Goal: Task Accomplishment & Management: Manage account settings

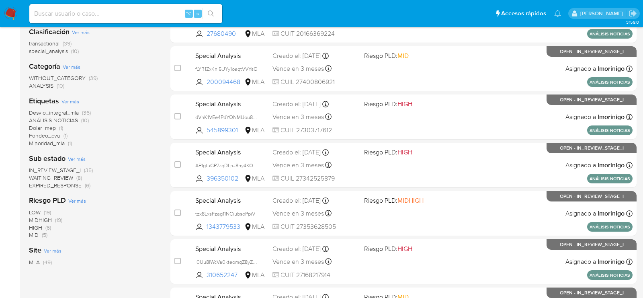
scroll to position [125, 0]
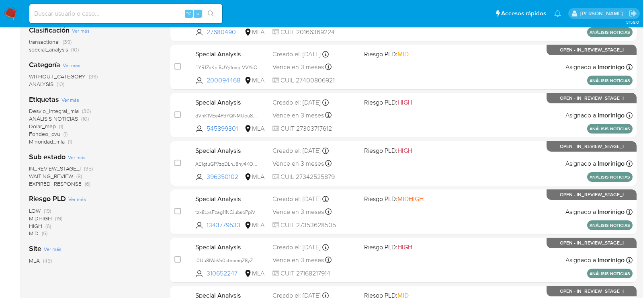
click at [68, 175] on span "WAITING_REVIEW" at bounding box center [51, 176] width 44 height 8
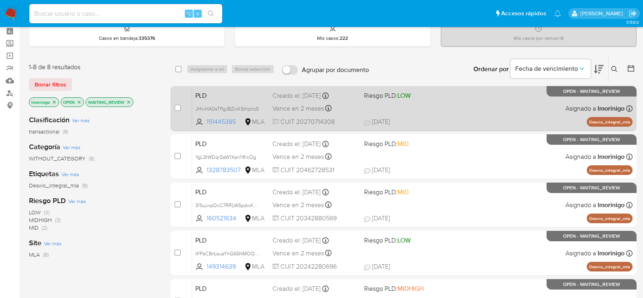
scroll to position [33, 0]
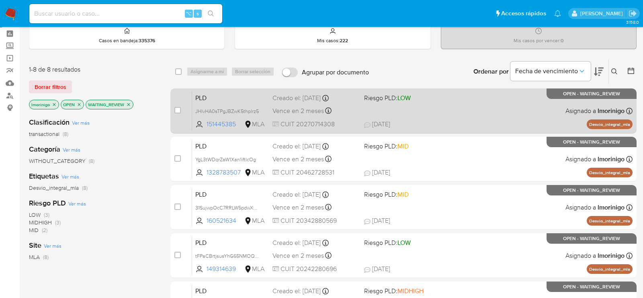
click at [471, 104] on div "PLD JHlvHA0sTPgJBZwK5thplrz5 151445385 MLA Riesgo PLD: LOW Creado el: 12/08/202…" at bounding box center [412, 110] width 441 height 41
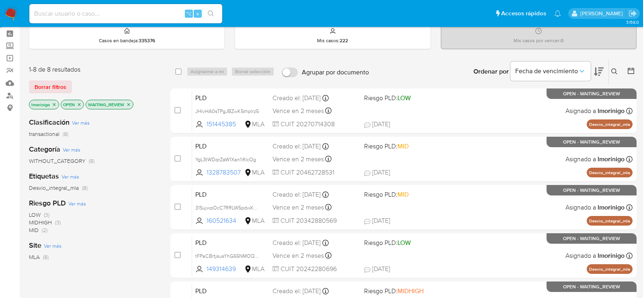
click at [619, 68] on button at bounding box center [615, 72] width 13 height 10
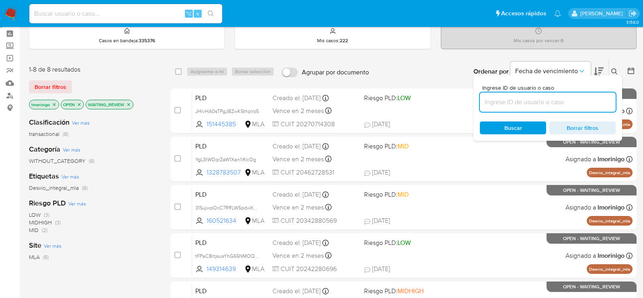
click at [551, 99] on input at bounding box center [548, 102] width 136 height 10
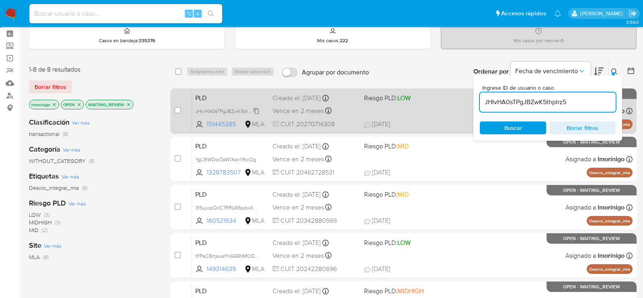
type input "JHlvHA0sTPgJBZwK5thplrz5"
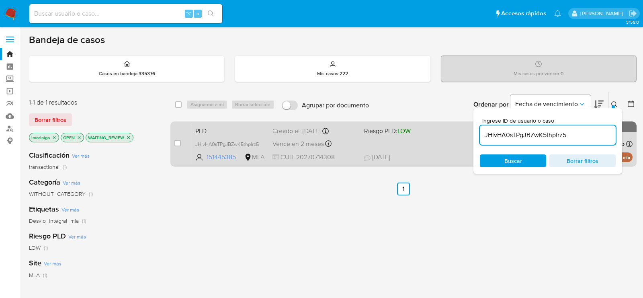
click at [177, 146] on div "case-item-checkbox" at bounding box center [178, 143] width 6 height 8
click at [174, 146] on div "case-item-checkbox No es posible asignar el caso PLD JHlvHA0sTPgJBZwK5thplrz5 1…" at bounding box center [404, 143] width 467 height 45
click at [177, 142] on input "checkbox" at bounding box center [178, 143] width 6 height 6
checkbox input "true"
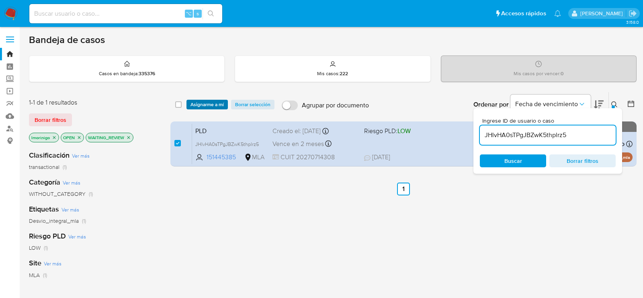
click at [209, 102] on span "Asignarme a mí" at bounding box center [207, 105] width 33 height 8
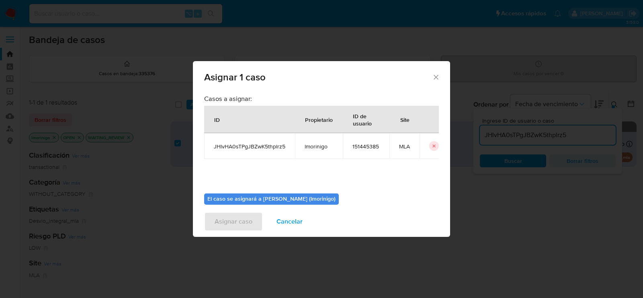
scroll to position [41, 0]
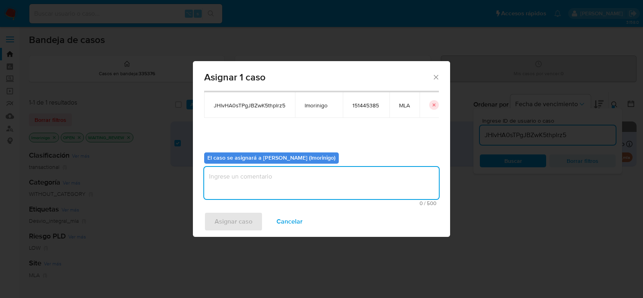
click at [269, 171] on textarea "assign-modal" at bounding box center [321, 183] width 235 height 32
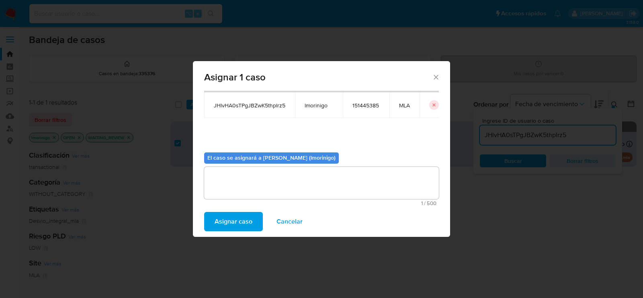
click at [232, 214] on span "Asignar caso" at bounding box center [234, 222] width 38 height 18
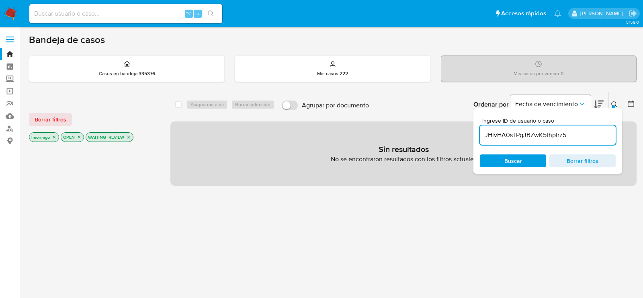
click at [127, 137] on icon "close-filter" at bounding box center [128, 137] width 3 height 3
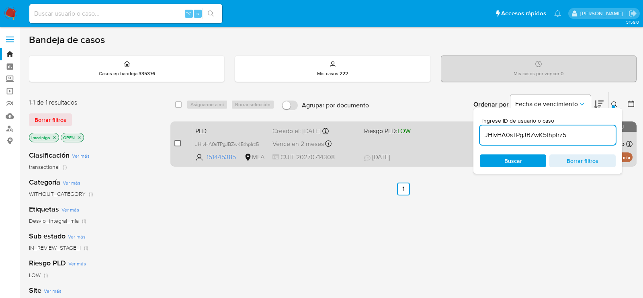
click at [179, 143] on input "checkbox" at bounding box center [178, 143] width 6 height 6
checkbox input "true"
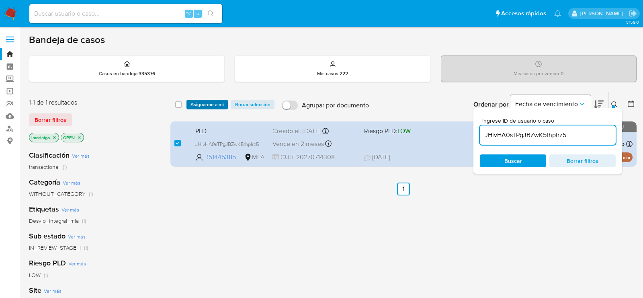
click at [198, 106] on span "Asignarme a mí" at bounding box center [207, 105] width 33 height 8
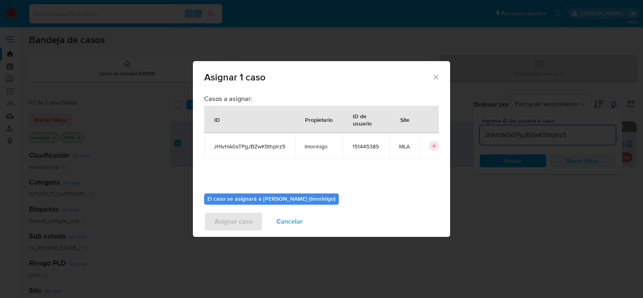
scroll to position [41, 0]
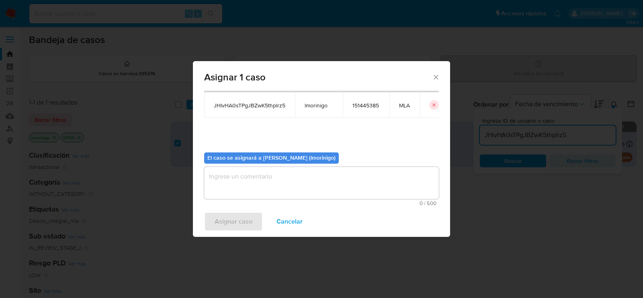
click at [273, 184] on textarea "assign-modal" at bounding box center [321, 183] width 235 height 32
click at [238, 222] on span "Asignar caso" at bounding box center [234, 222] width 38 height 18
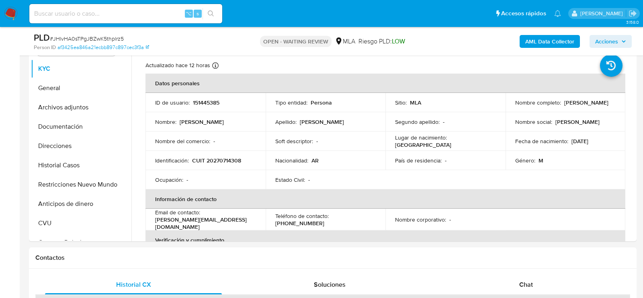
select select "10"
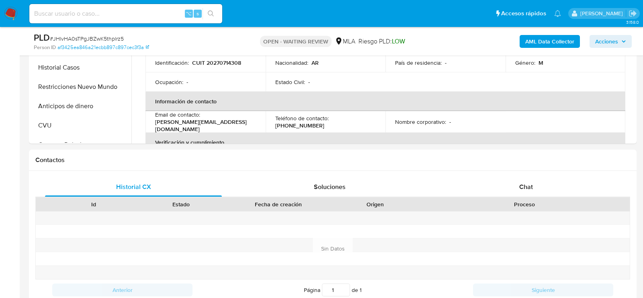
scroll to position [290, 0]
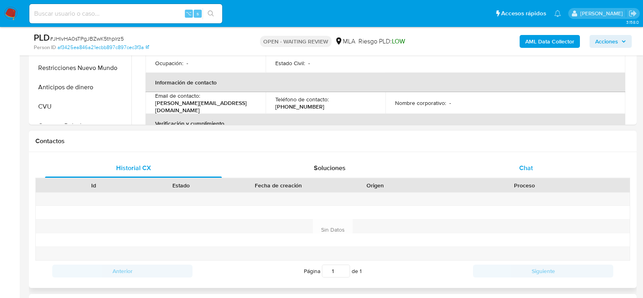
click at [531, 170] on span "Chat" at bounding box center [527, 167] width 14 height 9
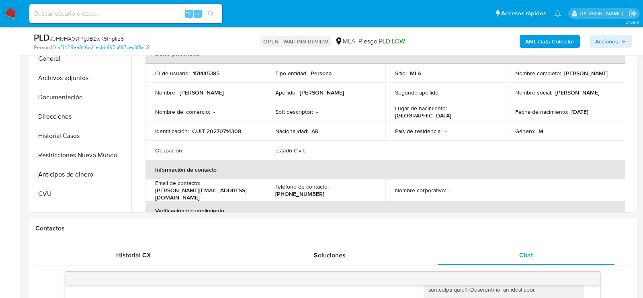
scroll to position [190, 0]
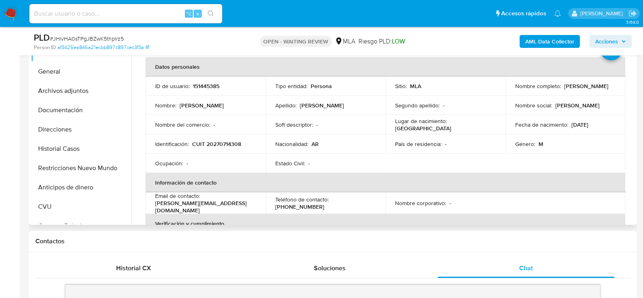
click at [204, 89] on p "151445385" at bounding box center [206, 85] width 27 height 7
copy p "151445385"
click at [44, 152] on button "Historial Casos" at bounding box center [78, 148] width 94 height 19
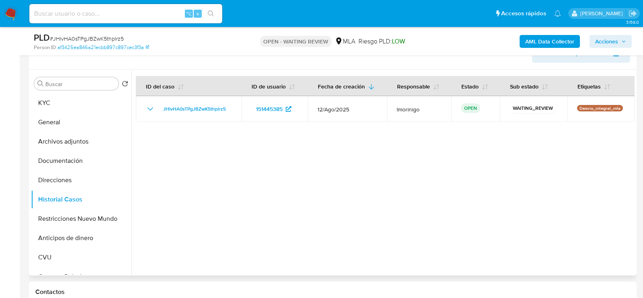
scroll to position [133, 0]
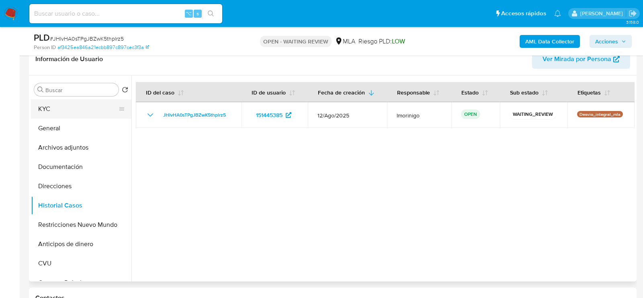
click at [45, 114] on button "KYC" at bounding box center [78, 108] width 94 height 19
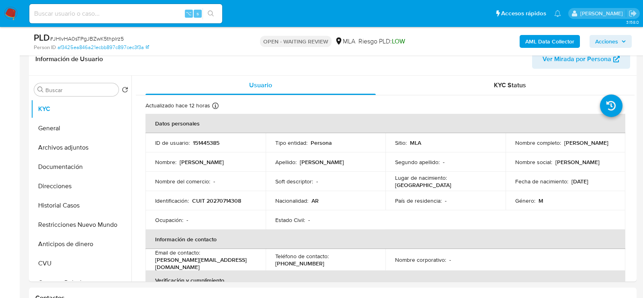
click at [105, 40] on span "# JHlvHA0sTPgJBZwK5thplrz5" at bounding box center [87, 39] width 74 height 8
copy span "JHlvHA0sTPgJBZwK5thplrz5"
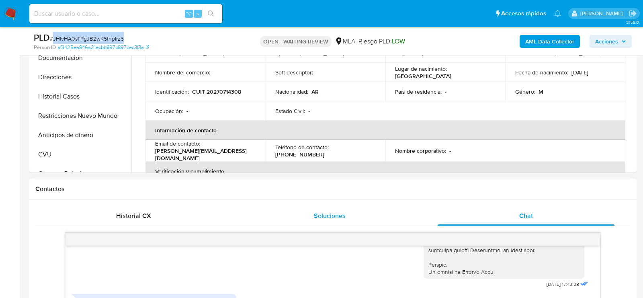
scroll to position [189, 0]
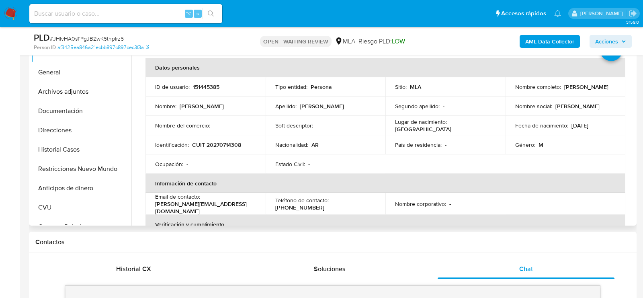
click at [228, 148] on p "CUIT 20270714308" at bounding box center [216, 144] width 49 height 7
copy p "20270714308"
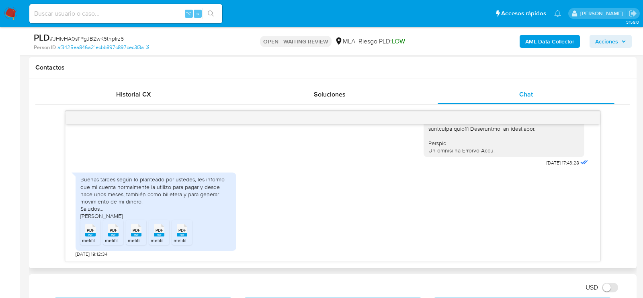
scroll to position [387, 0]
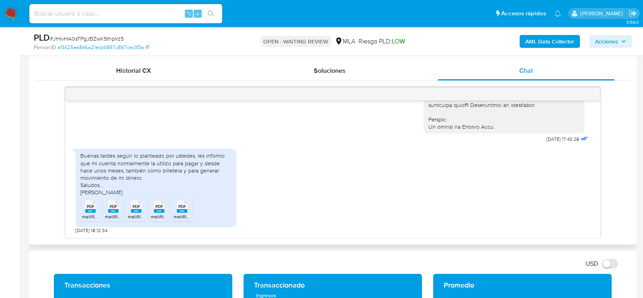
click at [95, 209] on rect at bounding box center [90, 211] width 10 height 4
click at [107, 210] on div "PDF PDF" at bounding box center [113, 206] width 17 height 16
click at [140, 211] on rect at bounding box center [136, 211] width 10 height 4
click at [155, 211] on rect at bounding box center [159, 211] width 10 height 4
click at [176, 211] on div "PDF PDF" at bounding box center [182, 206] width 17 height 16
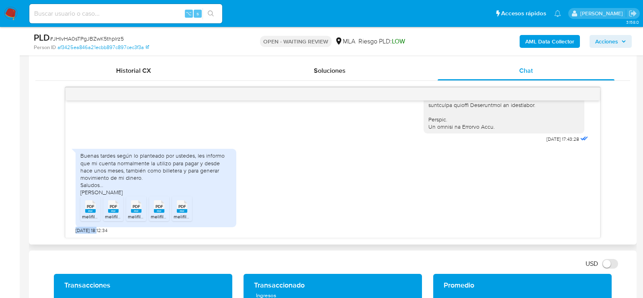
drag, startPoint x: 99, startPoint y: 227, endPoint x: 75, endPoint y: 227, distance: 24.1
click at [76, 227] on span "21/08/2025 18:12:34" at bounding box center [92, 230] width 32 height 6
copy span "21/08/2025"
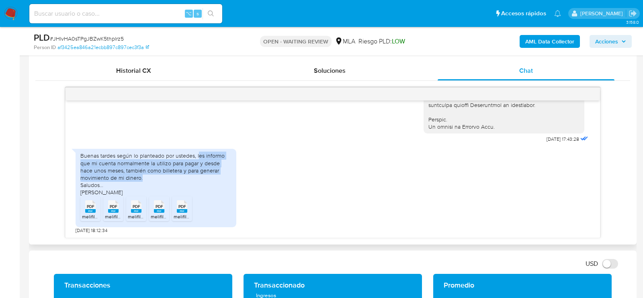
drag, startPoint x: 197, startPoint y: 154, endPoint x: 205, endPoint y: 174, distance: 21.0
click at [205, 174] on div "Buenas tardes según lo planteado por ustedes, les informo que mi cuenta normalm…" at bounding box center [155, 174] width 151 height 44
copy div "es informo que mi cuenta normalmente la utilizo para pagar y desde hace unos me…"
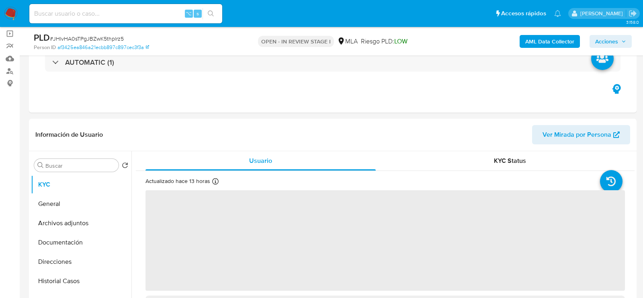
scroll to position [94, 0]
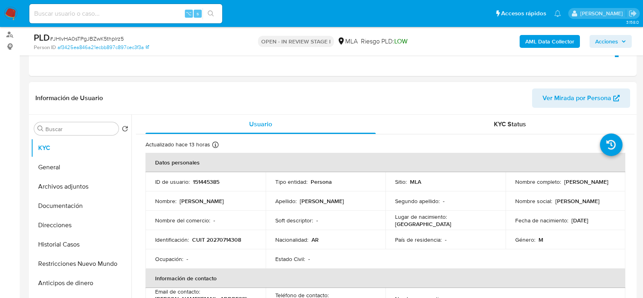
select select "10"
drag, startPoint x: 514, startPoint y: 186, endPoint x: 588, endPoint y: 187, distance: 73.2
click at [588, 185] on p "[PERSON_NAME]" at bounding box center [587, 181] width 44 height 7
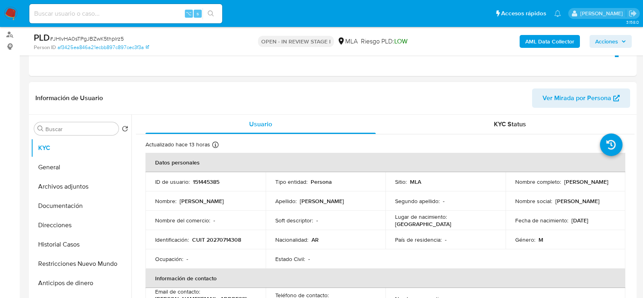
drag, startPoint x: 598, startPoint y: 187, endPoint x: 501, endPoint y: 187, distance: 96.5
click at [501, 187] on tr "ID de usuario : 151445385 Tipo entidad : Persona Sitio : MLA Nombre completo : …" at bounding box center [386, 181] width 480 height 19
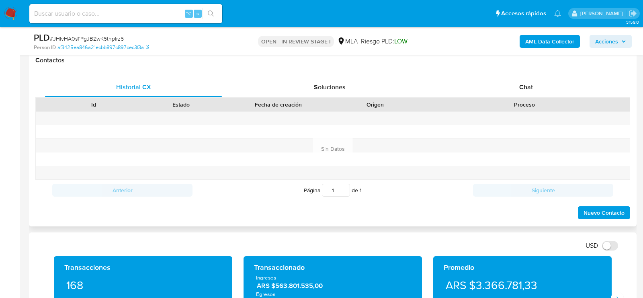
scroll to position [362, 0]
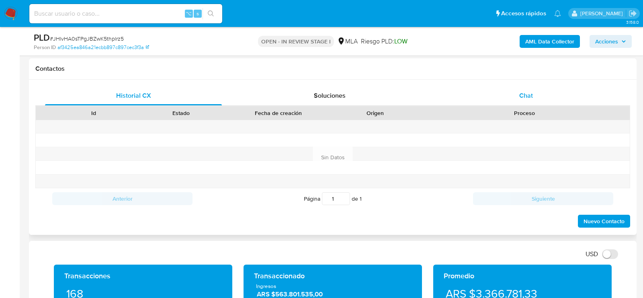
click at [519, 97] on div "Chat" at bounding box center [526, 95] width 177 height 19
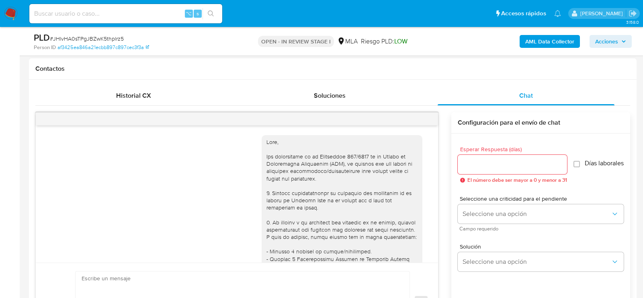
scroll to position [414, 0]
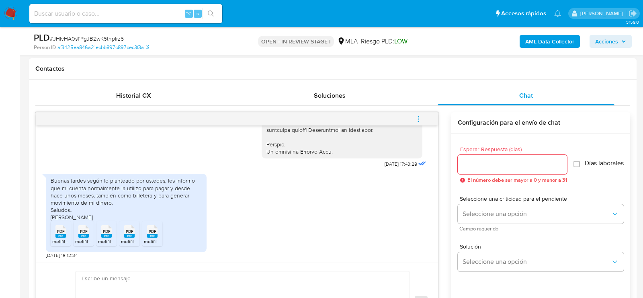
click at [153, 278] on textarea at bounding box center [241, 302] width 318 height 62
paste textarea "Hola, ¡Muchas gracias por tu respuesta! Confirmamos la recepción de la document…"
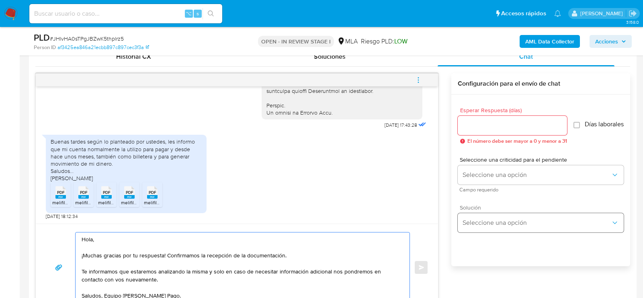
scroll to position [439, 0]
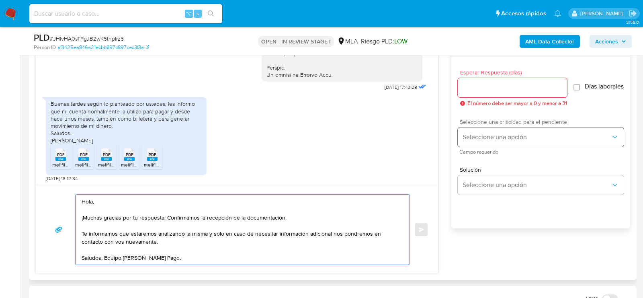
type textarea "Hola, ¡Muchas gracias por tu respuesta! Confirmamos la recepción de la document…"
click at [488, 147] on button "Seleccione una opción" at bounding box center [541, 136] width 166 height 19
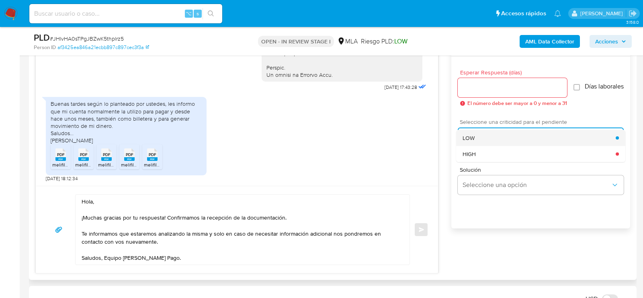
click at [481, 144] on div "LOW" at bounding box center [539, 138] width 153 height 16
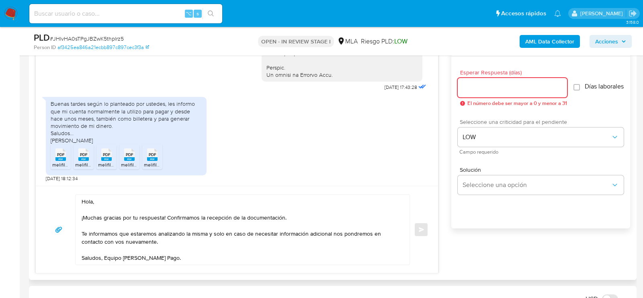
click at [473, 91] on input "Esperar Respuesta (días)" at bounding box center [512, 87] width 109 height 10
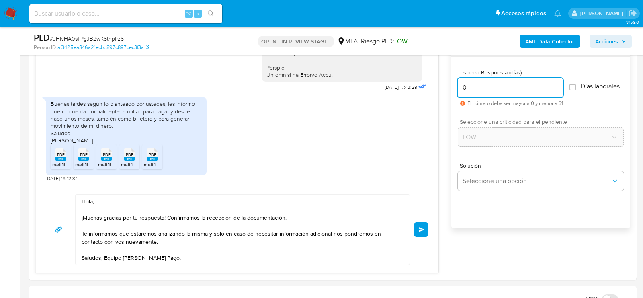
type input "0"
click at [419, 227] on span "Enviar" at bounding box center [422, 229] width 6 height 5
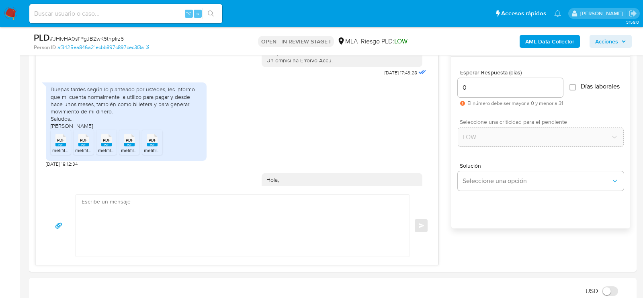
scroll to position [511, 0]
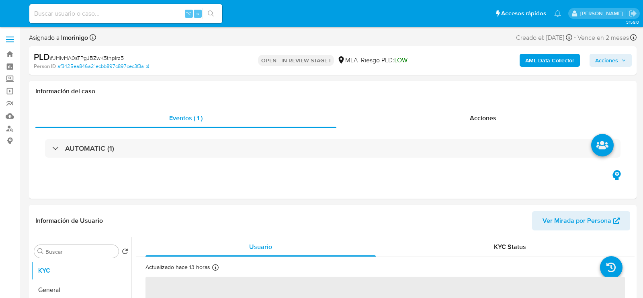
select select "10"
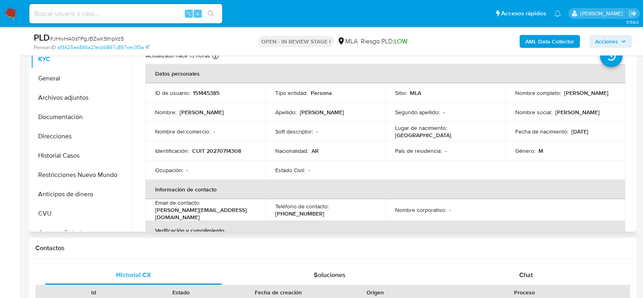
scroll to position [204, 0]
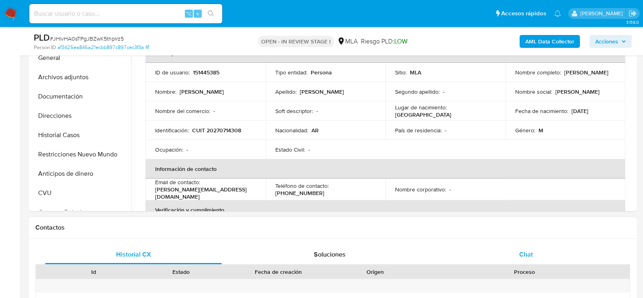
click at [510, 257] on div "Chat" at bounding box center [526, 254] width 177 height 19
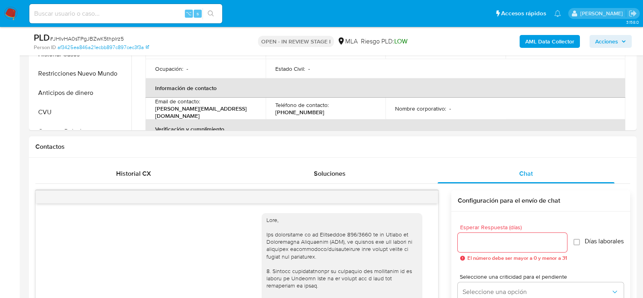
scroll to position [511, 0]
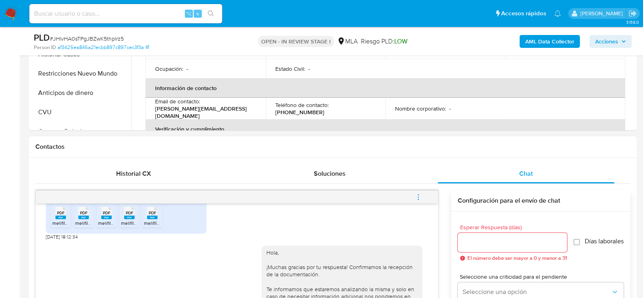
click at [427, 197] on button "menu-action" at bounding box center [418, 196] width 27 height 19
click at [385, 178] on li "Cerrar conversación" at bounding box center [364, 180] width 82 height 14
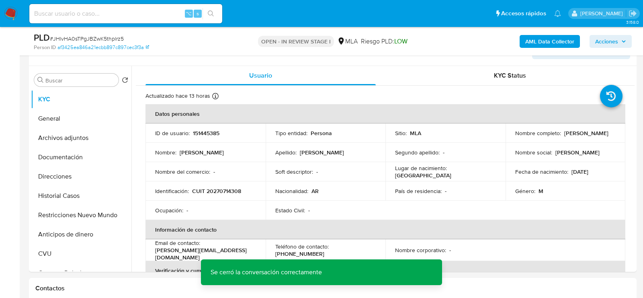
scroll to position [128, 0]
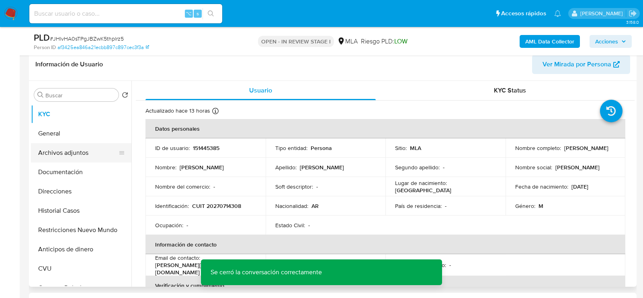
click at [37, 156] on button "Archivos adjuntos" at bounding box center [78, 152] width 94 height 19
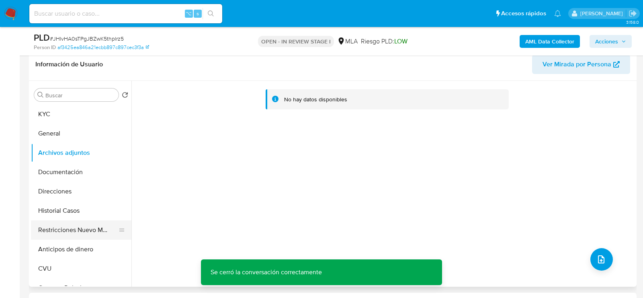
click at [59, 227] on button "Restricciones Nuevo Mundo" at bounding box center [78, 229] width 94 height 19
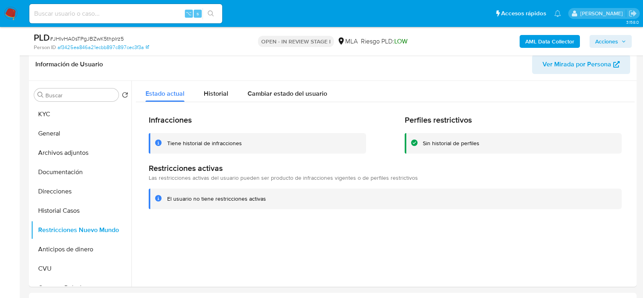
click at [533, 41] on b "AML Data Collector" at bounding box center [550, 41] width 49 height 13
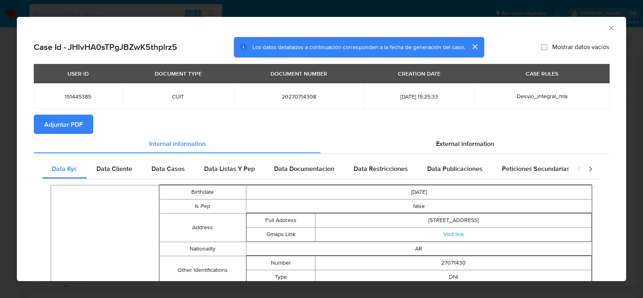
click at [50, 125] on span "Adjuntar PDF" at bounding box center [63, 124] width 39 height 18
click at [612, 33] on div "AML Data Collector" at bounding box center [322, 27] width 610 height 20
click at [612, 29] on icon "Cerrar ventana" at bounding box center [612, 28] width 8 height 8
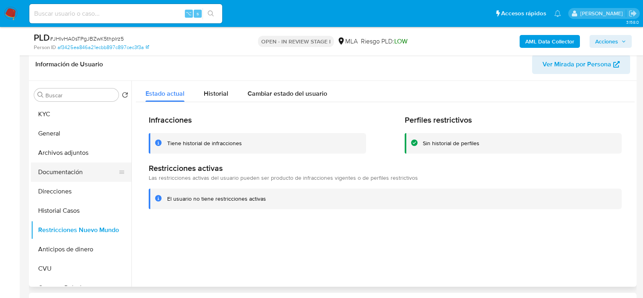
scroll to position [146, 0]
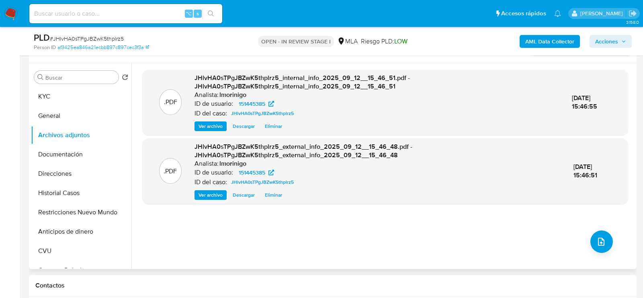
click at [614, 235] on div ".PDF JHlvHA0sTPgJBZwK5thplrz5_internal_info_2025_09_12__15_46_51.pdf - JHlvHA0s…" at bounding box center [385, 166] width 486 height 193
click at [604, 241] on button "upload-file" at bounding box center [602, 241] width 23 height 23
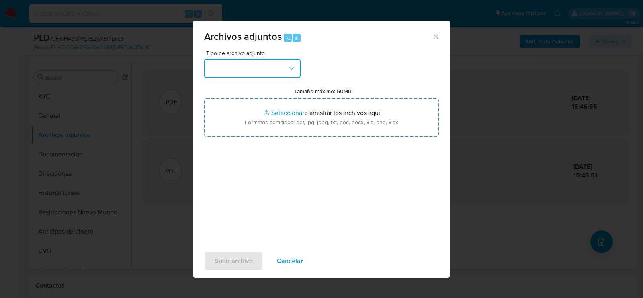
click at [258, 71] on button "button" at bounding box center [252, 68] width 97 height 19
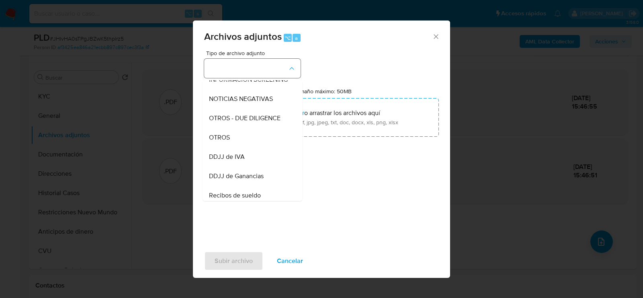
scroll to position [122, 0]
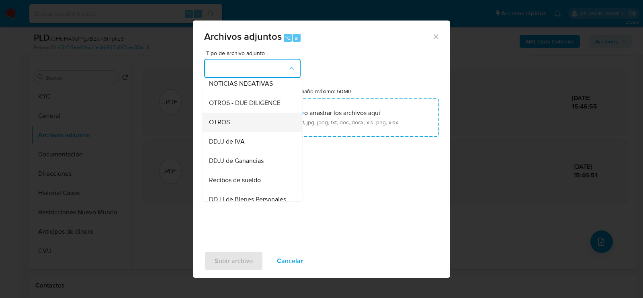
click at [236, 128] on div "OTROS" at bounding box center [250, 122] width 82 height 19
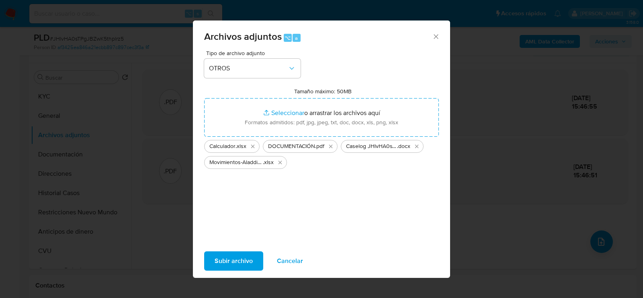
click at [239, 259] on span "Subir archivo" at bounding box center [234, 261] width 38 height 18
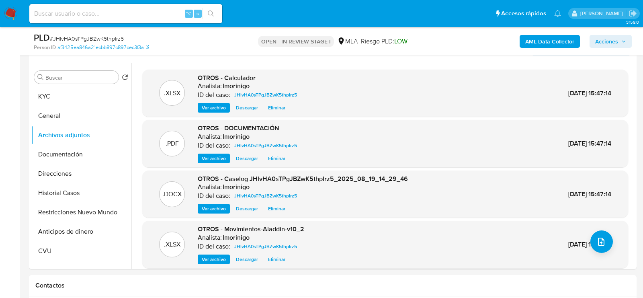
click at [614, 43] on span "Acciones" at bounding box center [607, 41] width 23 height 13
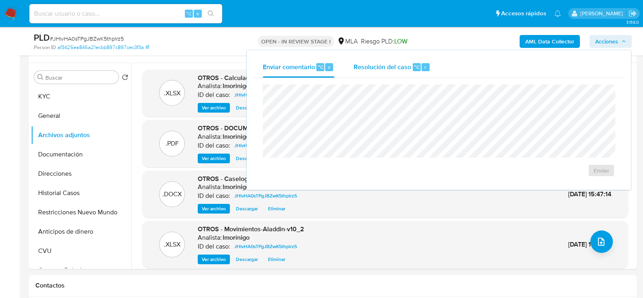
click at [415, 60] on div "Resolución del caso ⌥ r" at bounding box center [392, 67] width 77 height 21
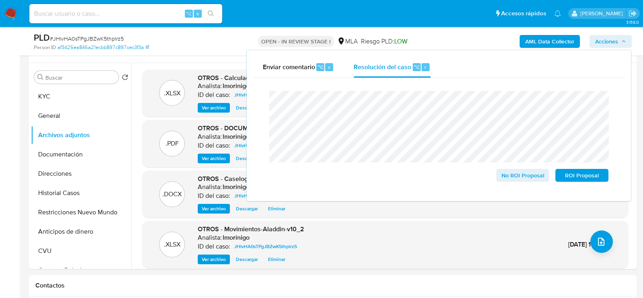
click at [530, 190] on div "Cierre de caso No ROI Proposal ROI Proposal" at bounding box center [439, 136] width 372 height 117
click at [523, 179] on span "No ROI Proposal" at bounding box center [523, 175] width 42 height 11
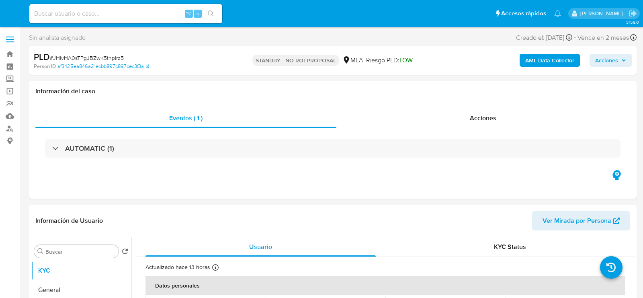
select select "10"
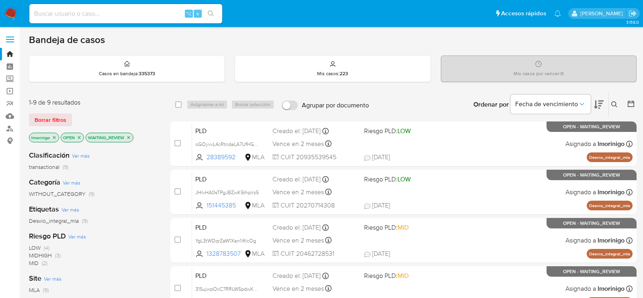
scroll to position [54, 0]
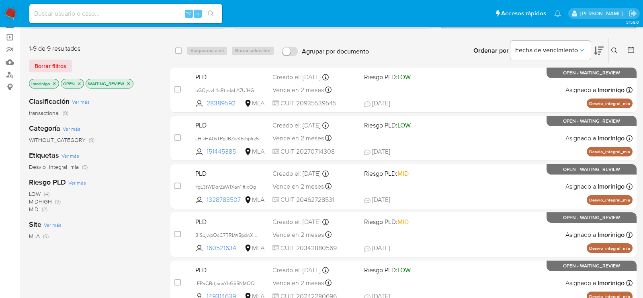
click at [129, 82] on icon "close-filter" at bounding box center [128, 83] width 5 height 5
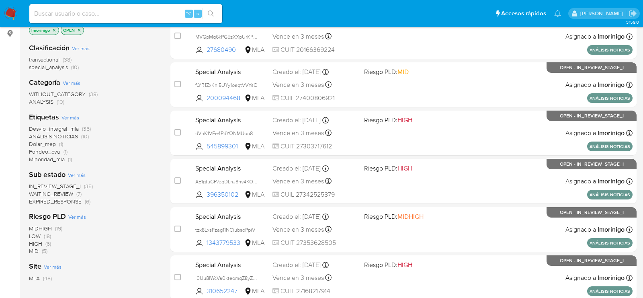
scroll to position [108, 0]
click at [68, 191] on span "WAITING_REVIEW" at bounding box center [51, 193] width 44 height 8
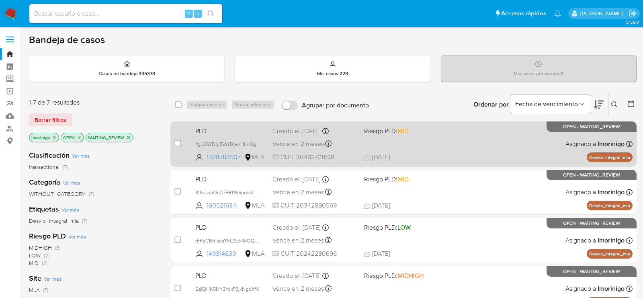
click at [448, 140] on div "PLD YgL3tWDqrZaW1Xan1iftlcOg 1328783507 MLA Riesgo PLD: MID Creado el: 12/08/20…" at bounding box center [412, 143] width 441 height 41
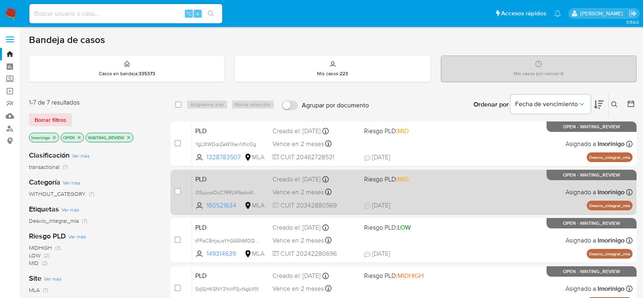
click at [406, 192] on div "PLD 31SujwpOcC7RRLW5pdwXdmAq 160521634 MLA Riesgo PLD: MID Creado el: 12/08/202…" at bounding box center [412, 192] width 441 height 41
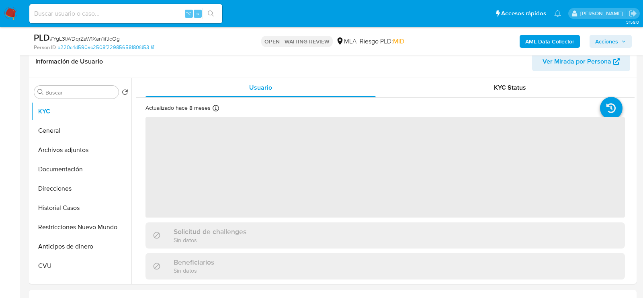
scroll to position [167, 0]
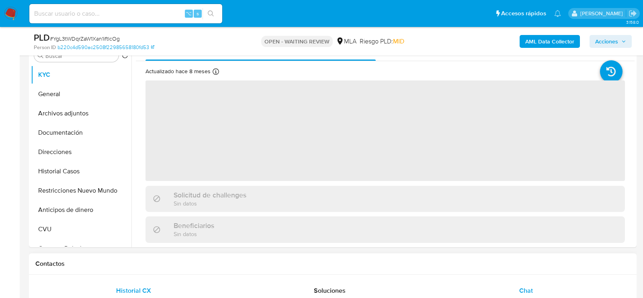
click at [579, 286] on div "Chat" at bounding box center [526, 290] width 177 height 19
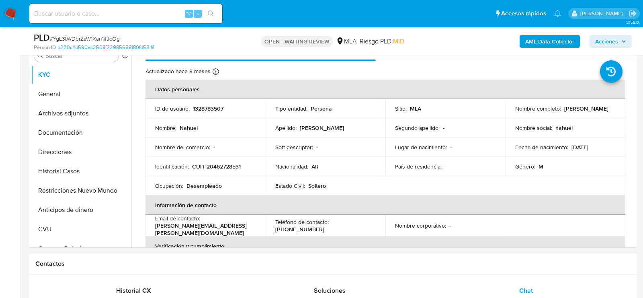
select select "10"
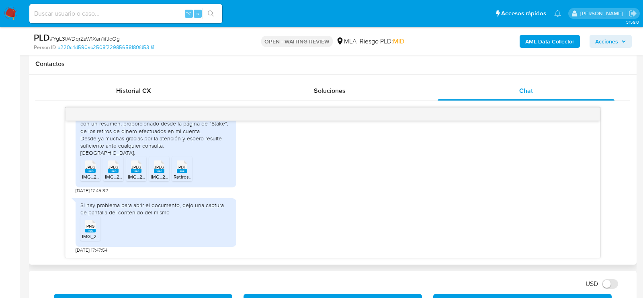
scroll to position [896, 0]
click at [90, 184] on ul "JPEG JPEG IMG_2147.jpeg JPEG JPEG IMG_2148.jpeg JPEG JPEG IMG_2149.jpeg JPEG JP…" at bounding box center [155, 170] width 151 height 28
click at [90, 180] on span "IMG_2147.jpeg" at bounding box center [98, 176] width 32 height 7
click at [113, 180] on span "IMG_2148.jpeg" at bounding box center [121, 176] width 33 height 7
click at [132, 180] on span "IMG_2149.jpeg" at bounding box center [144, 176] width 33 height 7
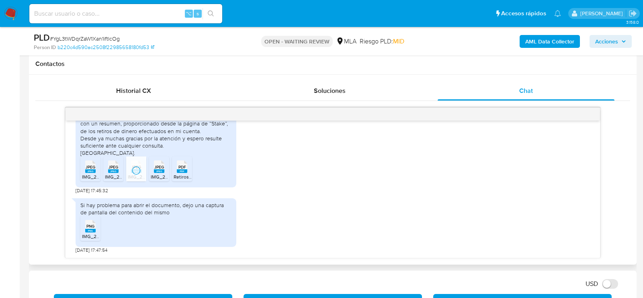
click at [156, 180] on span "IMG_2150.jpeg" at bounding box center [167, 176] width 33 height 7
click at [184, 173] on rect at bounding box center [182, 171] width 10 height 4
click at [88, 240] on span "IMG_2151.png" at bounding box center [97, 236] width 30 height 7
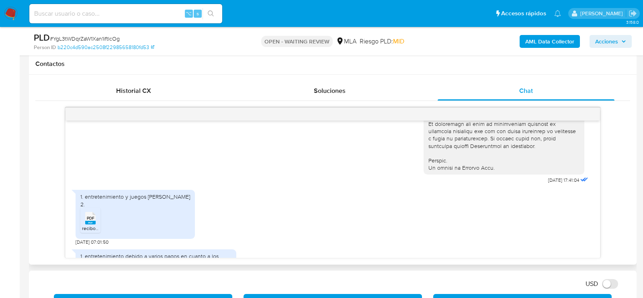
scroll to position [407, 0]
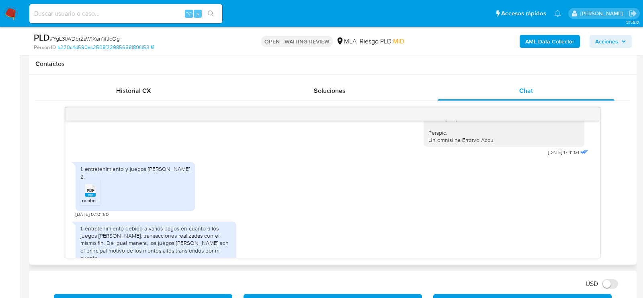
click at [93, 193] on span "PDF" at bounding box center [91, 190] width 8 height 5
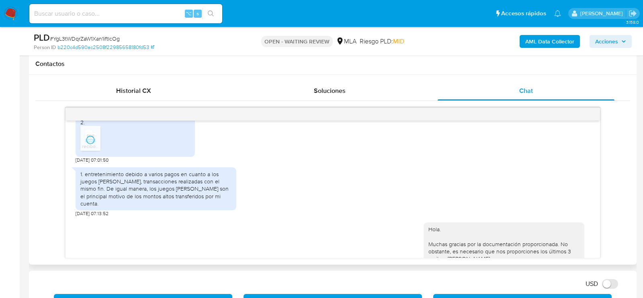
scroll to position [462, 0]
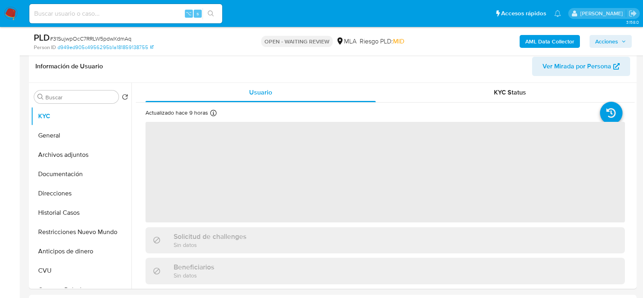
scroll to position [129, 0]
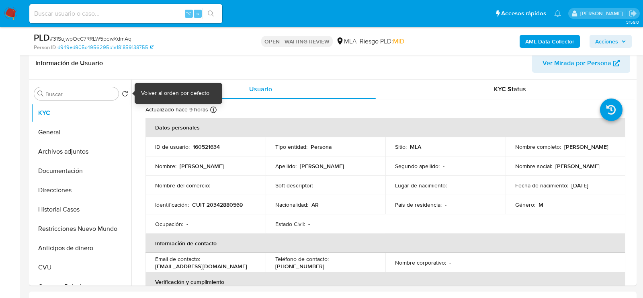
select select "10"
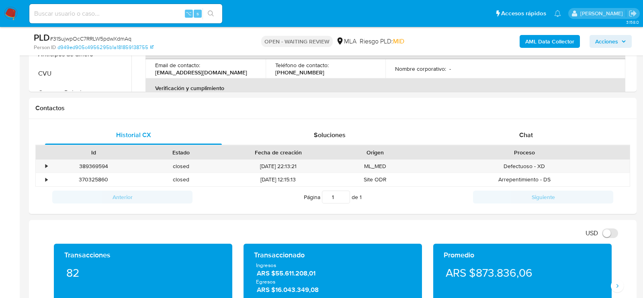
scroll to position [342, 0]
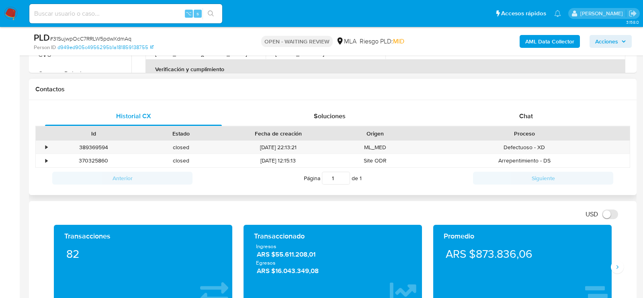
click at [517, 127] on div "Proceso" at bounding box center [524, 134] width 211 height 14
click at [501, 123] on div "Chat" at bounding box center [526, 116] width 177 height 19
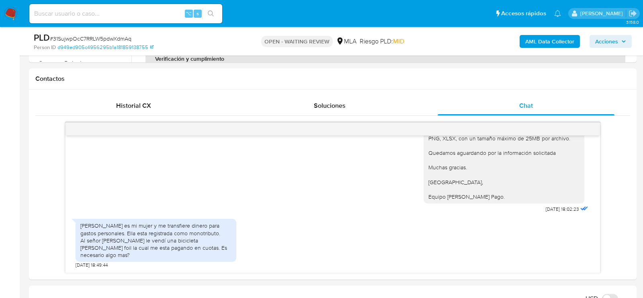
scroll to position [355, 0]
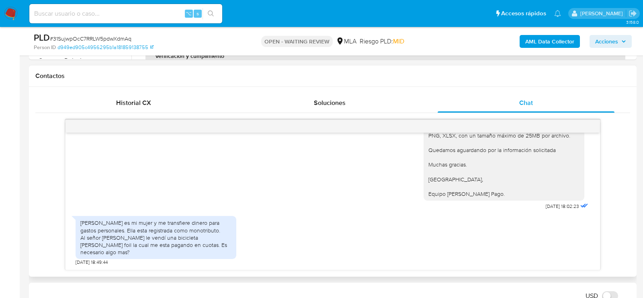
click at [240, 85] on div "Contactos" at bounding box center [333, 76] width 608 height 21
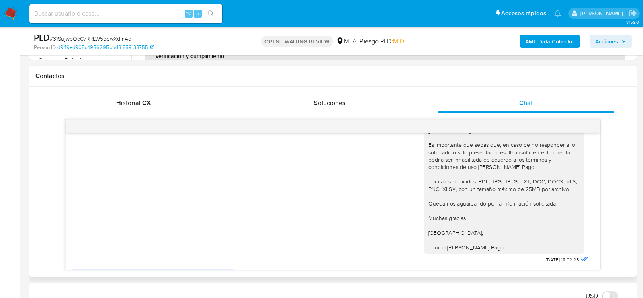
scroll to position [715, 0]
